Goal: Task Accomplishment & Management: Use online tool/utility

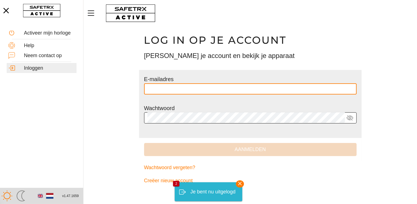
type input "**********"
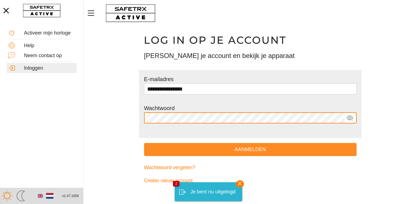
click at [152, 150] on span "Aanmelden" at bounding box center [250, 149] width 204 height 9
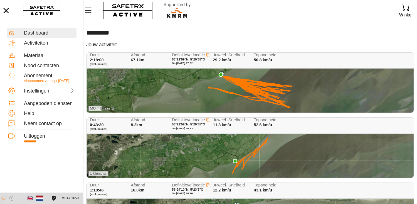
click at [183, 70] on div "500 m boven NN" at bounding box center [250, 90] width 327 height 44
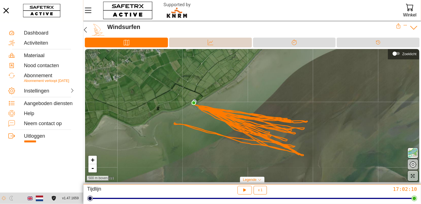
click at [212, 40] on icon at bounding box center [211, 42] width 6 height 6
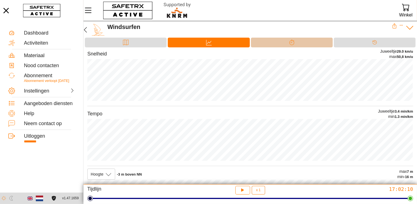
click at [291, 41] on icon at bounding box center [292, 42] width 6 height 6
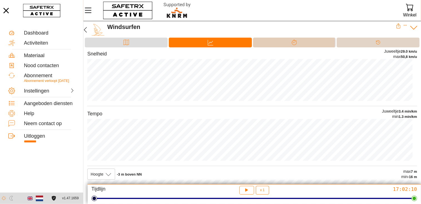
click at [376, 44] on icon at bounding box center [378, 42] width 6 height 6
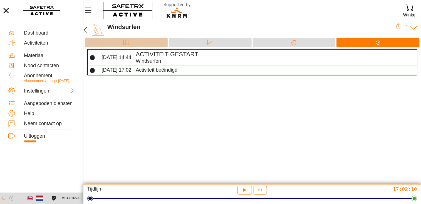
click at [133, 38] on div "Kaart" at bounding box center [126, 43] width 83 height 10
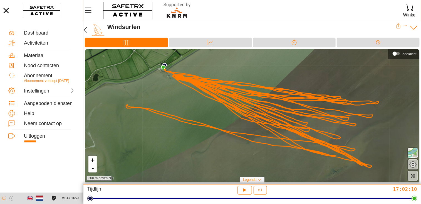
click at [260, 179] on icon at bounding box center [260, 180] width 4 height 4
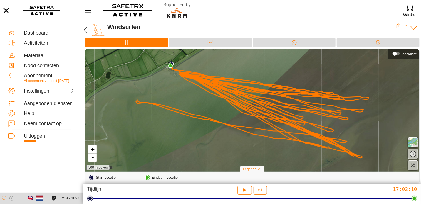
click at [259, 168] on icon at bounding box center [260, 169] width 4 height 4
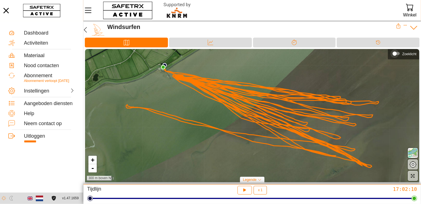
click at [397, 52] on div "Zoeklicht" at bounding box center [395, 53] width 4 height 4
click at [380, 55] on div "Zoeklicht" at bounding box center [382, 53] width 4 height 4
click at [40, 55] on div "Materiaal" at bounding box center [49, 56] width 51 height 6
